Goal: Information Seeking & Learning: Learn about a topic

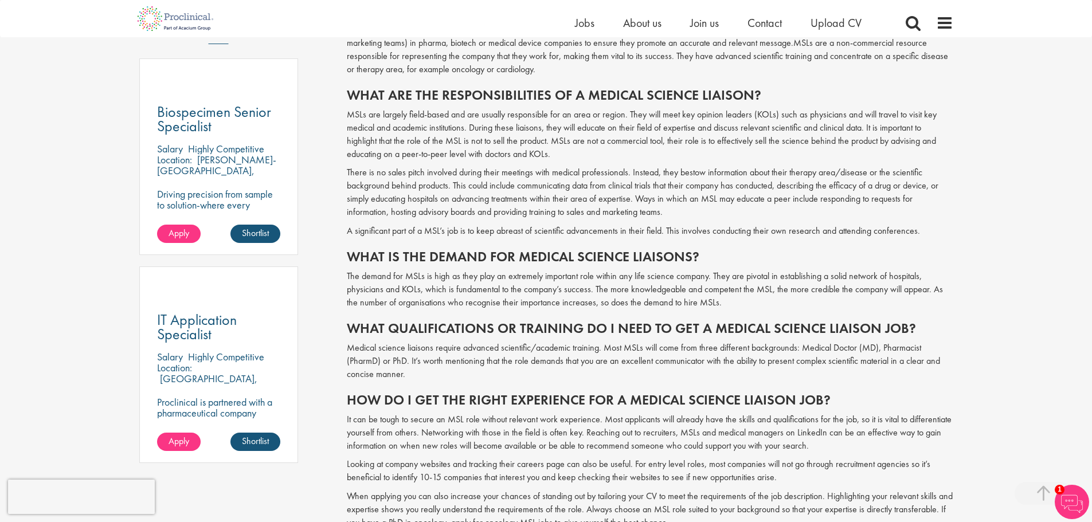
scroll to position [841, 0]
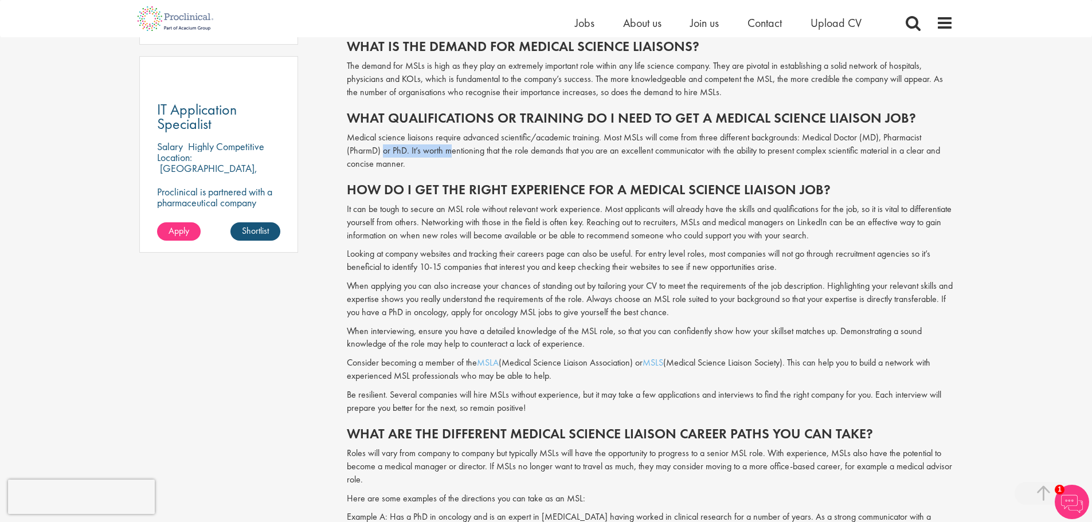
drag, startPoint x: 382, startPoint y: 154, endPoint x: 449, endPoint y: 150, distance: 67.8
click at [449, 150] on p "Medical science liaisons require advanced scientific/academic training. Most MS…" at bounding box center [650, 151] width 607 height 40
click at [417, 221] on p "It can be tough to secure an MSL role without relevant work experience. Most ap…" at bounding box center [650, 223] width 607 height 40
click at [425, 215] on p "It can be tough to secure an MSL role without relevant work experience. Most ap…" at bounding box center [650, 223] width 607 height 40
click at [443, 210] on p "It can be tough to secure an MSL role without relevant work experience. Most ap…" at bounding box center [650, 223] width 607 height 40
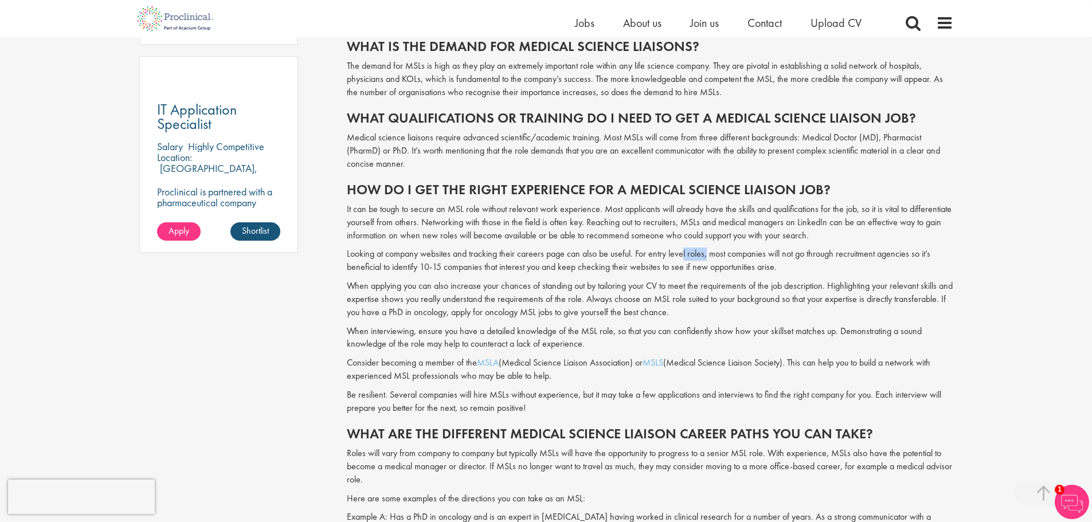
drag, startPoint x: 681, startPoint y: 256, endPoint x: 705, endPoint y: 251, distance: 25.1
click at [705, 251] on p "Looking at company websites and tracking their careers page can also be useful.…" at bounding box center [650, 261] width 607 height 26
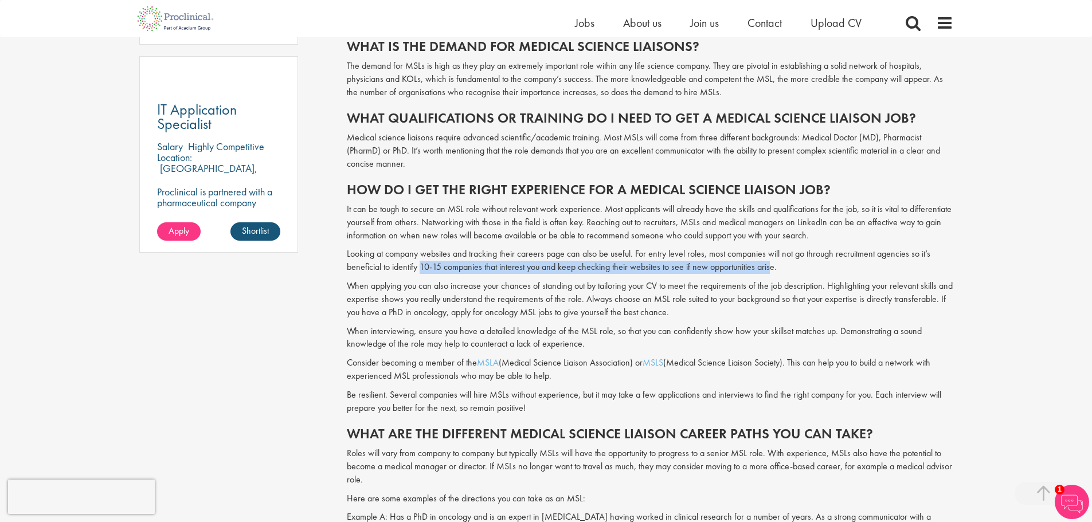
drag, startPoint x: 421, startPoint y: 271, endPoint x: 771, endPoint y: 266, distance: 349.2
click at [771, 266] on p "Looking at company websites and tracking their careers page can also be useful.…" at bounding box center [650, 261] width 607 height 26
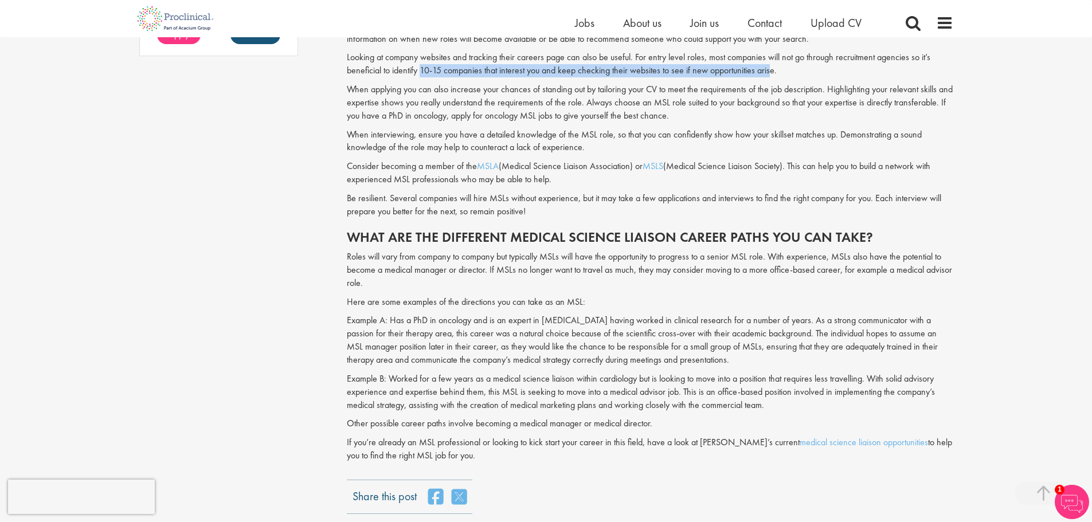
scroll to position [1051, 0]
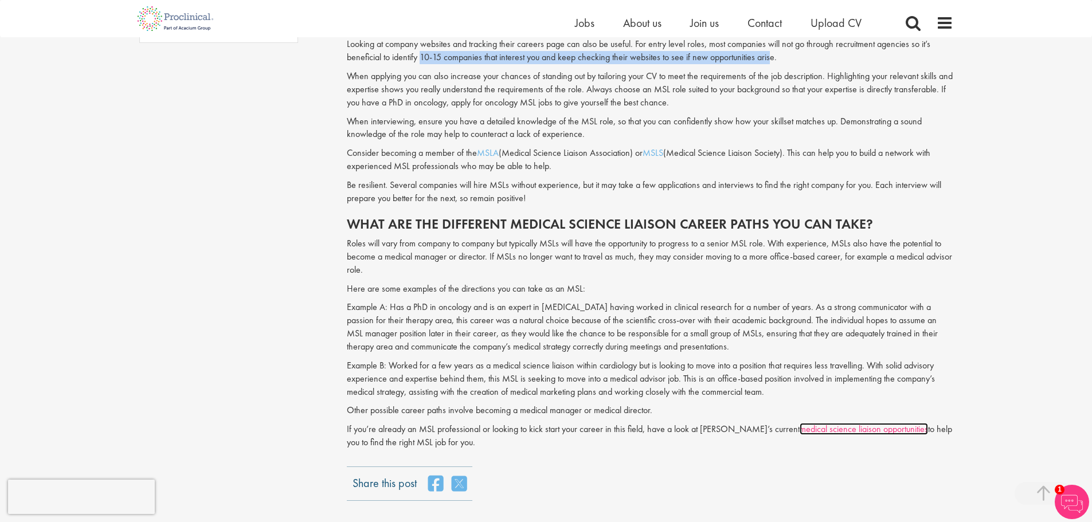
click at [800, 430] on link "medical science liaison opportunities" at bounding box center [864, 429] width 128 height 12
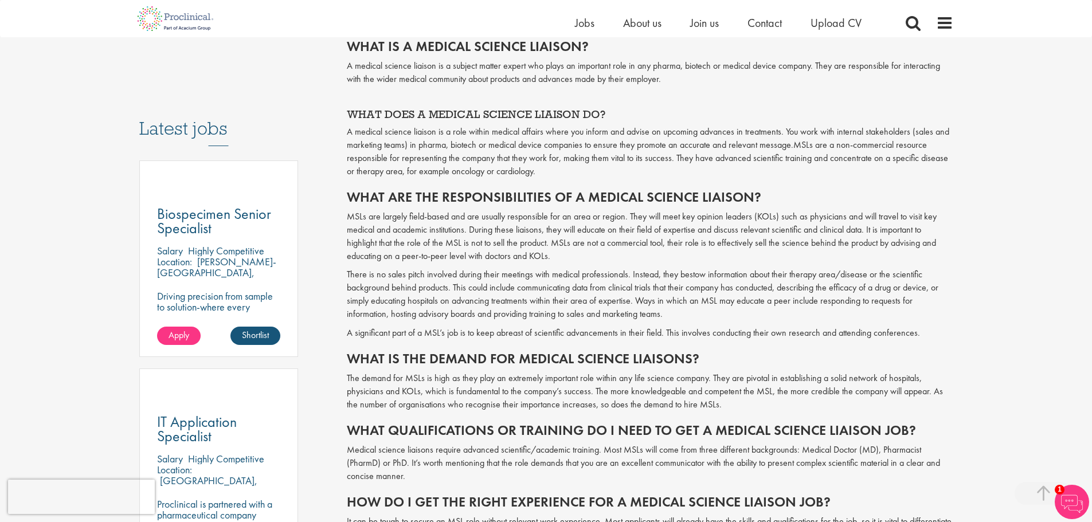
drag, startPoint x: 437, startPoint y: 124, endPoint x: 394, endPoint y: 72, distance: 67.2
drag, startPoint x: 361, startPoint y: 127, endPoint x: 315, endPoint y: 100, distance: 53.0
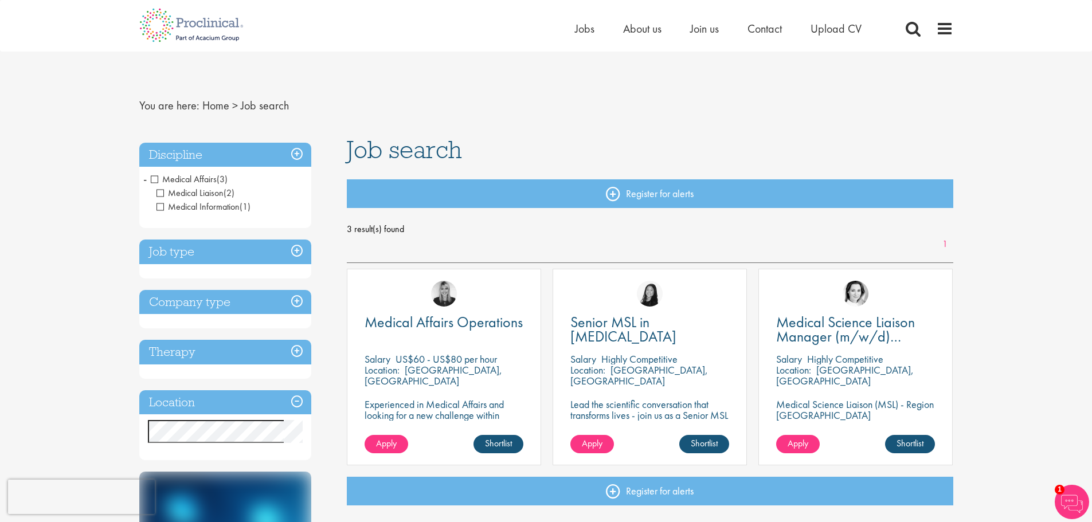
drag, startPoint x: 99, startPoint y: 75, endPoint x: 96, endPoint y: 57, distance: 17.9
drag, startPoint x: 92, startPoint y: 54, endPoint x: 64, endPoint y: 9, distance: 53.6
